Goal: Information Seeking & Learning: Understand process/instructions

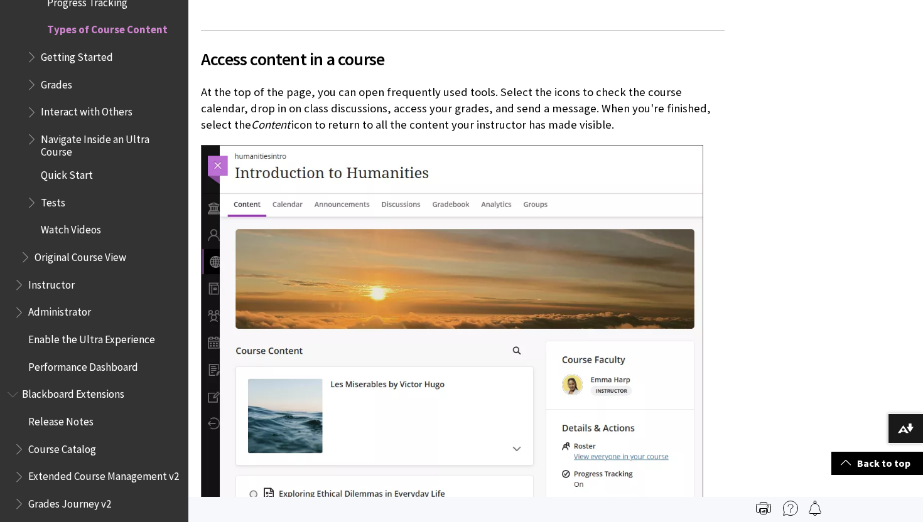
scroll to position [821, 0]
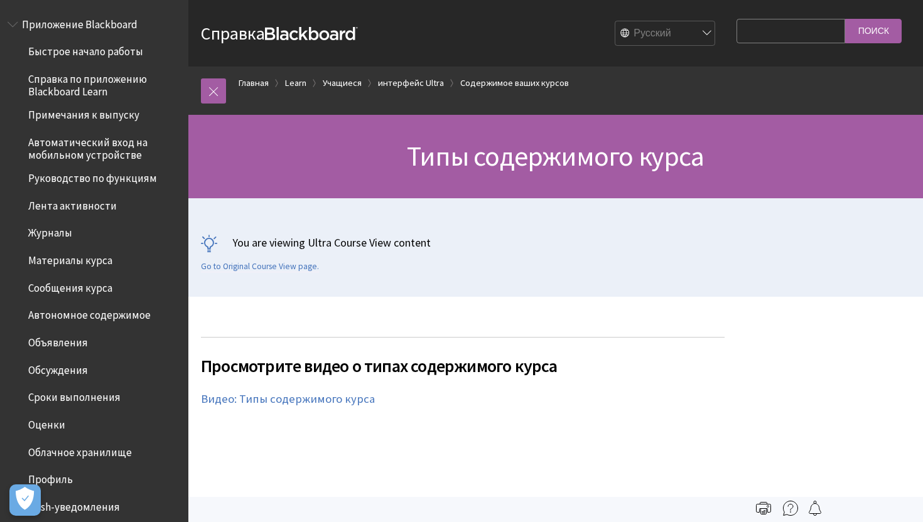
scroll to position [1278, 0]
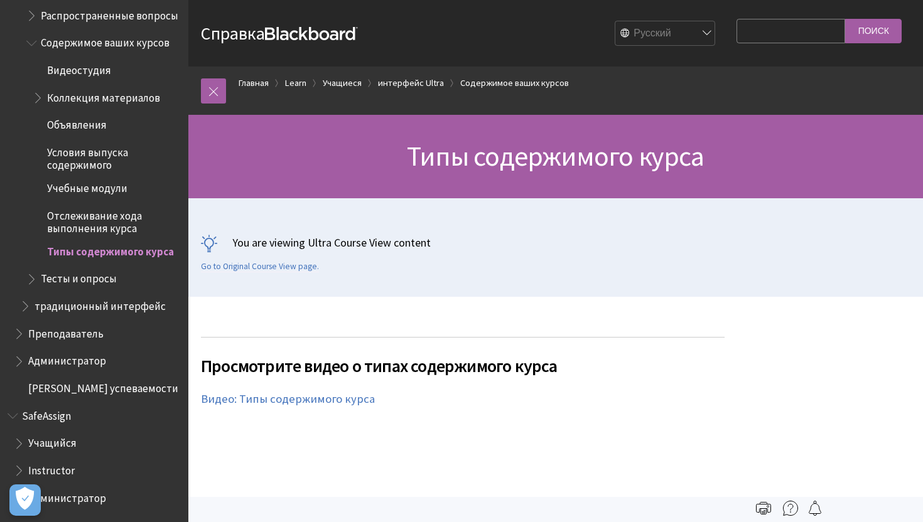
click at [89, 44] on span "Содержимое ваших курсов" at bounding box center [105, 41] width 129 height 17
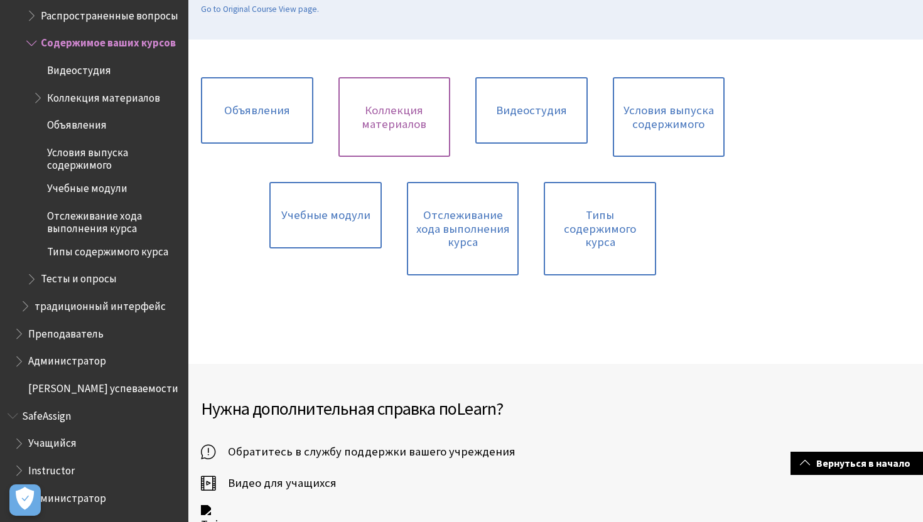
scroll to position [275, 0]
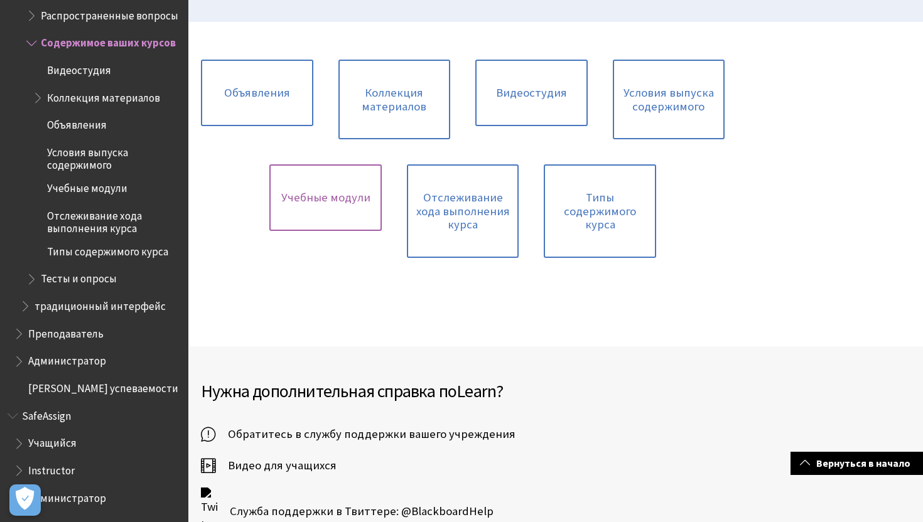
click at [310, 189] on link "Учебные модули" at bounding box center [325, 198] width 112 height 67
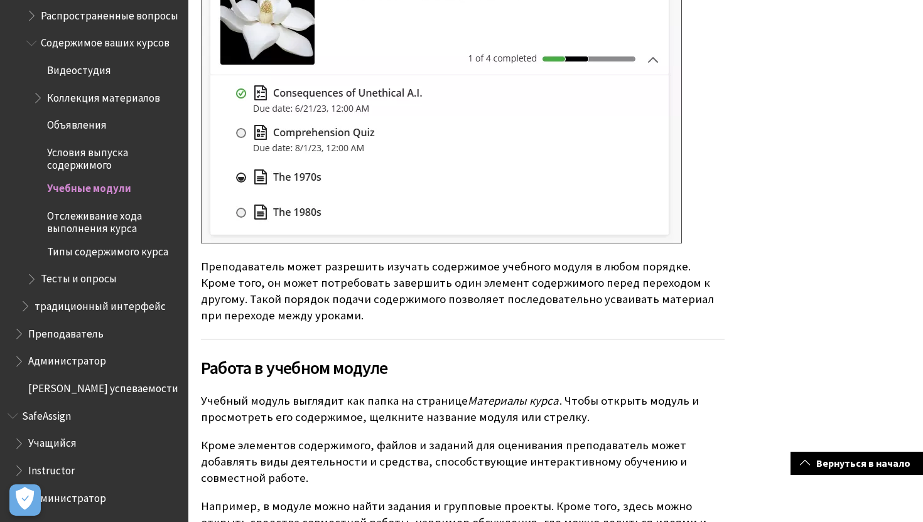
scroll to position [629, 0]
